Goal: Information Seeking & Learning: Learn about a topic

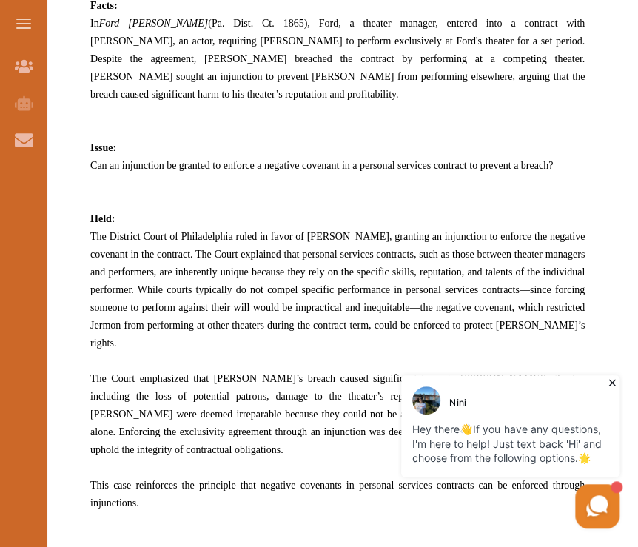
click at [434, 300] on p "The District Court of Philadelphia ruled in favor of [PERSON_NAME], granting an…" at bounding box center [337, 289] width 494 height 124
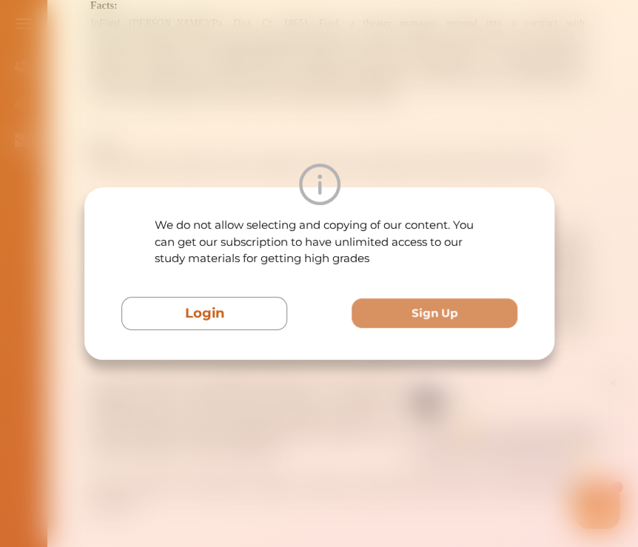
drag, startPoint x: 476, startPoint y: 141, endPoint x: 465, endPoint y: 141, distance: 10.4
click at [471, 141] on div "We do not allow selecting and copying of our content. You can get our subscript…" at bounding box center [319, 273] width 638 height 547
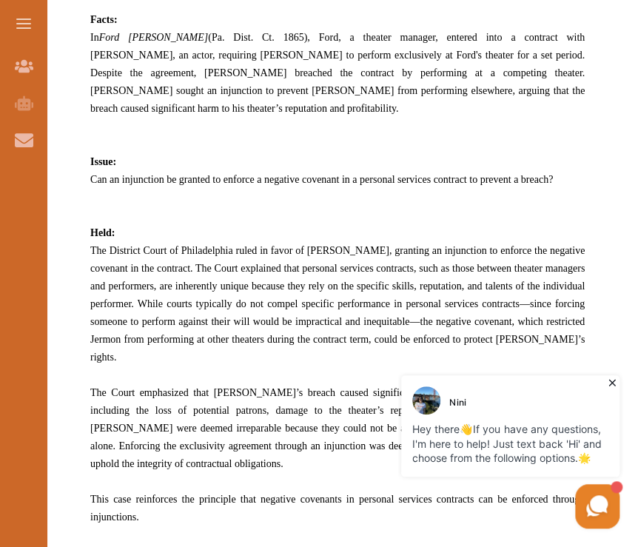
scroll to position [740, 0]
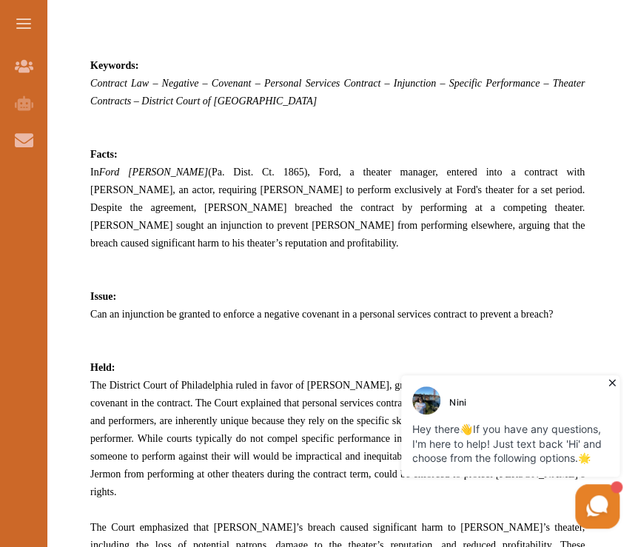
drag, startPoint x: 90, startPoint y: 170, endPoint x: 347, endPoint y: 186, distance: 258.0
click at [347, 186] on span "In Ford [PERSON_NAME] (Pa. Dist. Ct. 1865), Ford, a theater manager, entered in…" at bounding box center [337, 207] width 494 height 82
